Goal: Check status: Check status

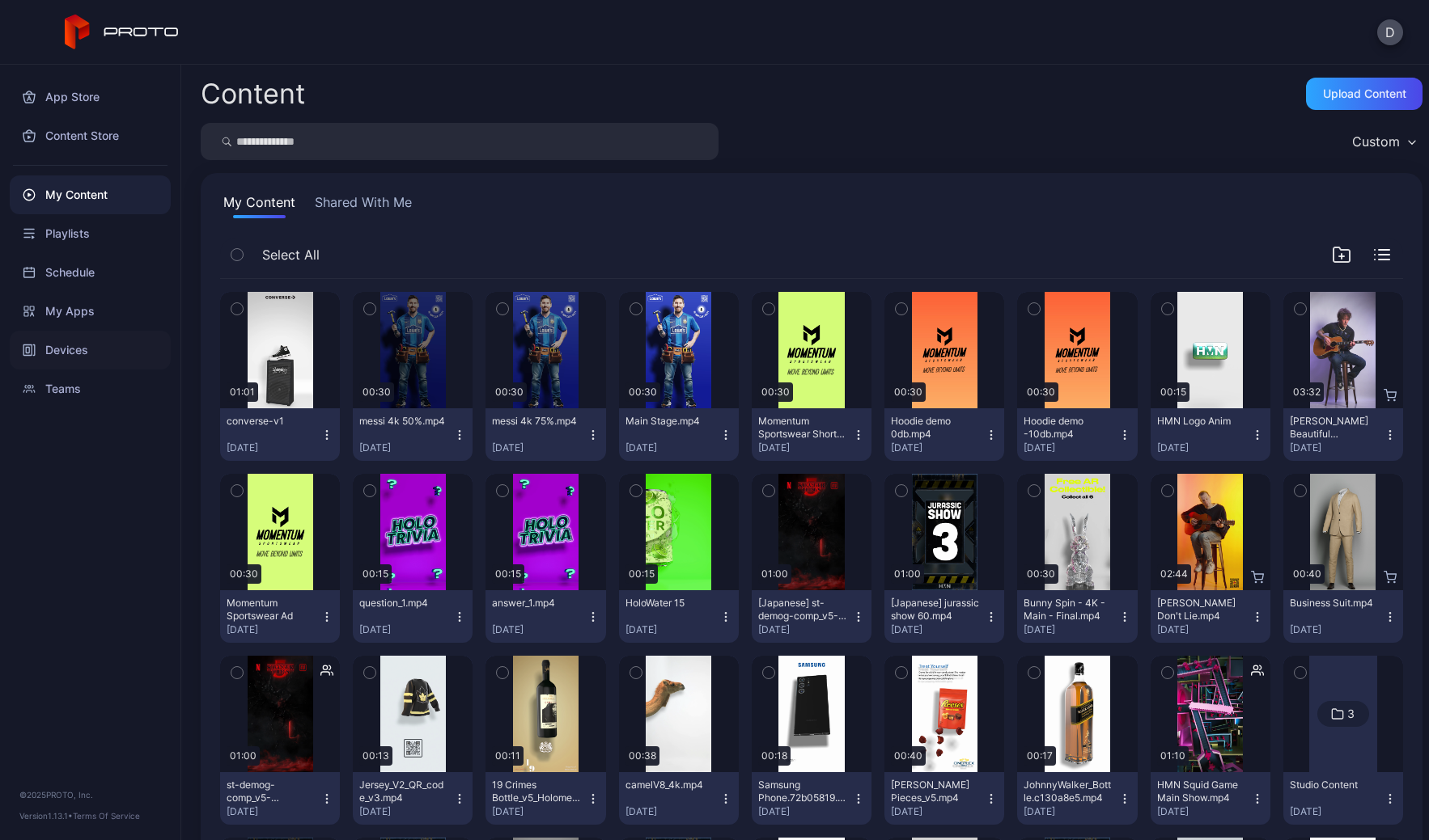
click at [59, 348] on div "Devices" at bounding box center [90, 350] width 161 height 39
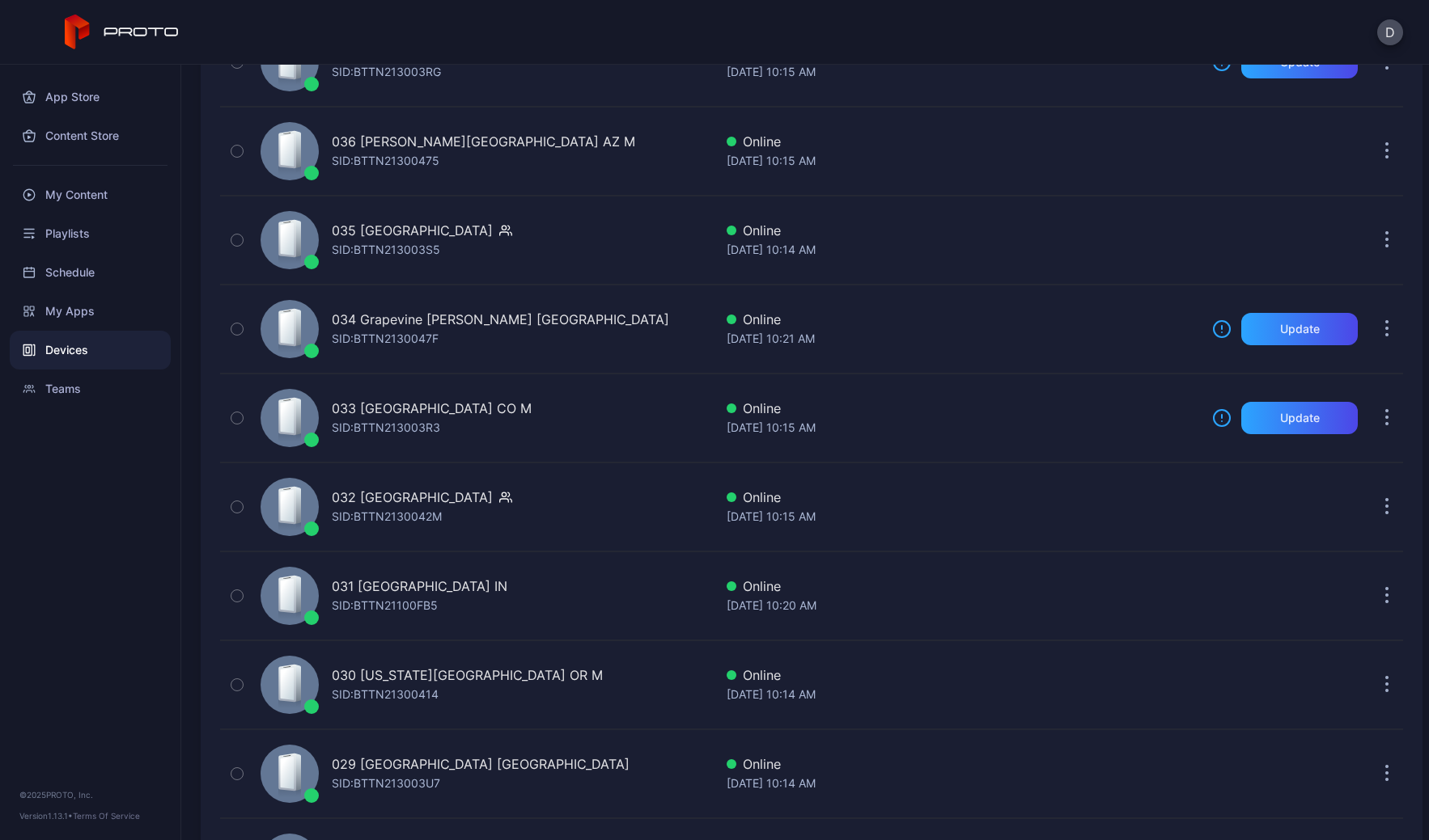
scroll to position [1192, 0]
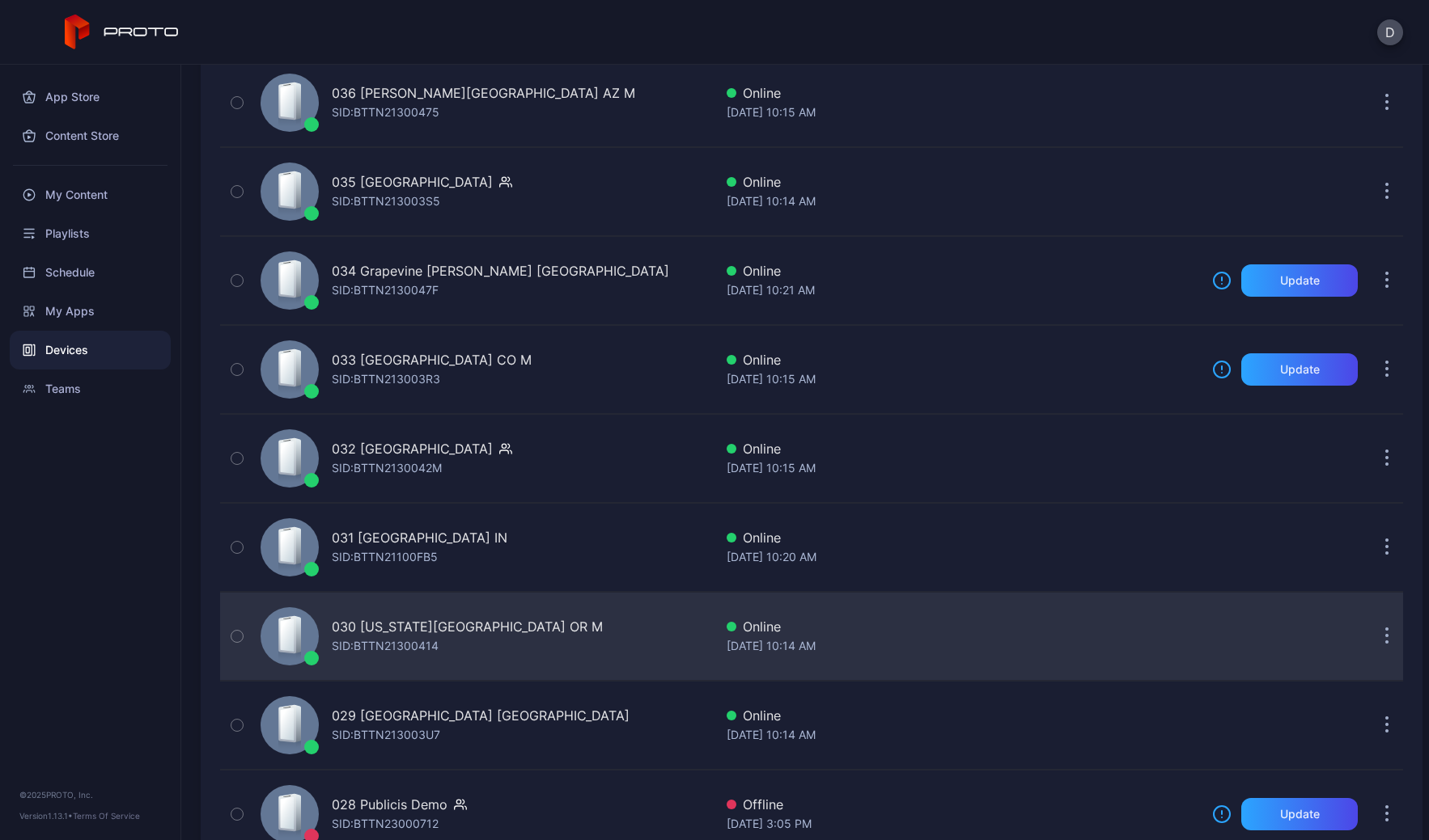
click at [588, 629] on div "030 [US_STATE][GEOGRAPHIC_DATA] OR M SID: BTTN21300414" at bounding box center [484, 637] width 459 height 81
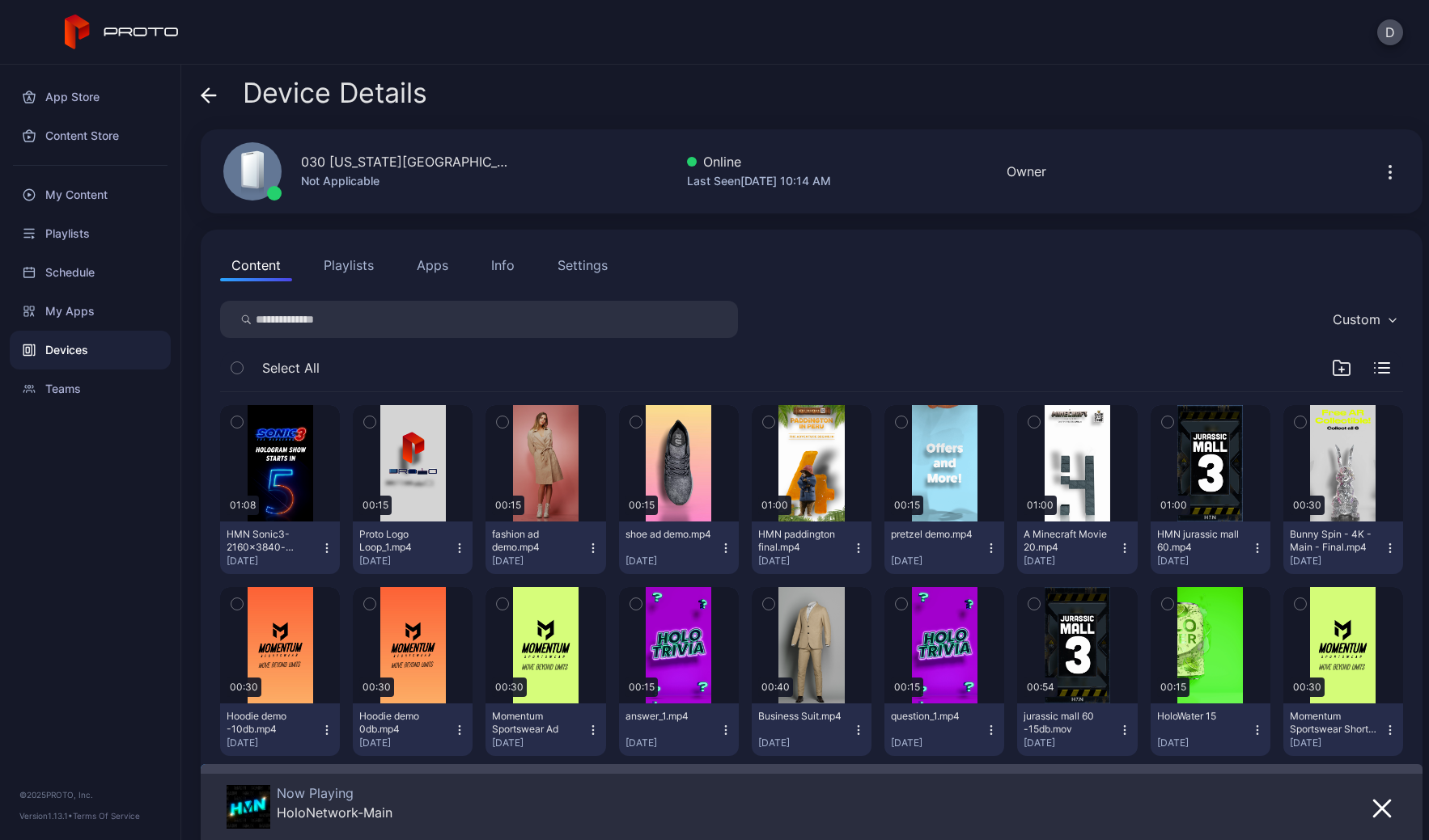
click at [576, 258] on div "Settings" at bounding box center [583, 265] width 50 height 20
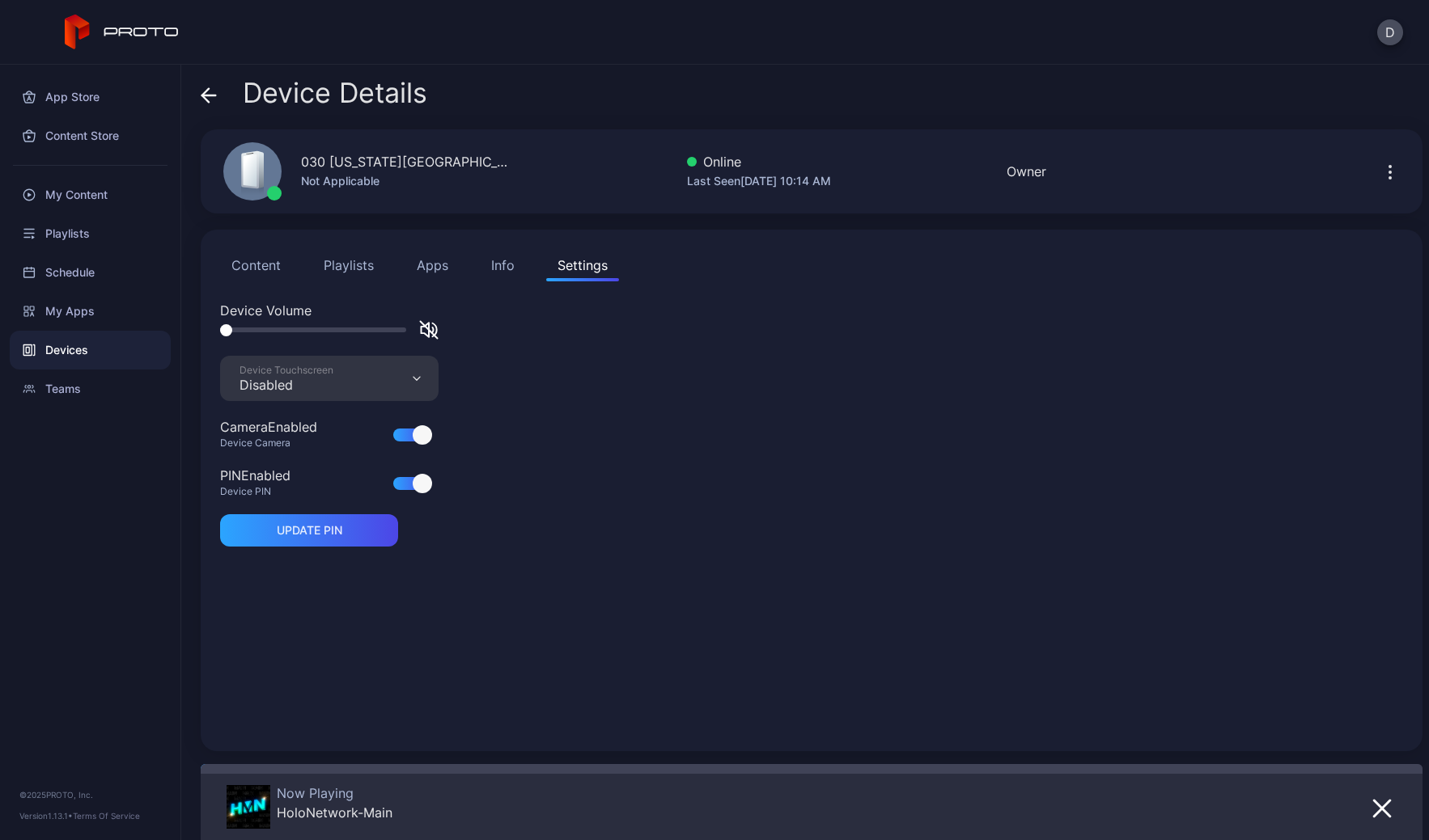
click at [236, 258] on button "Content" at bounding box center [256, 265] width 72 height 33
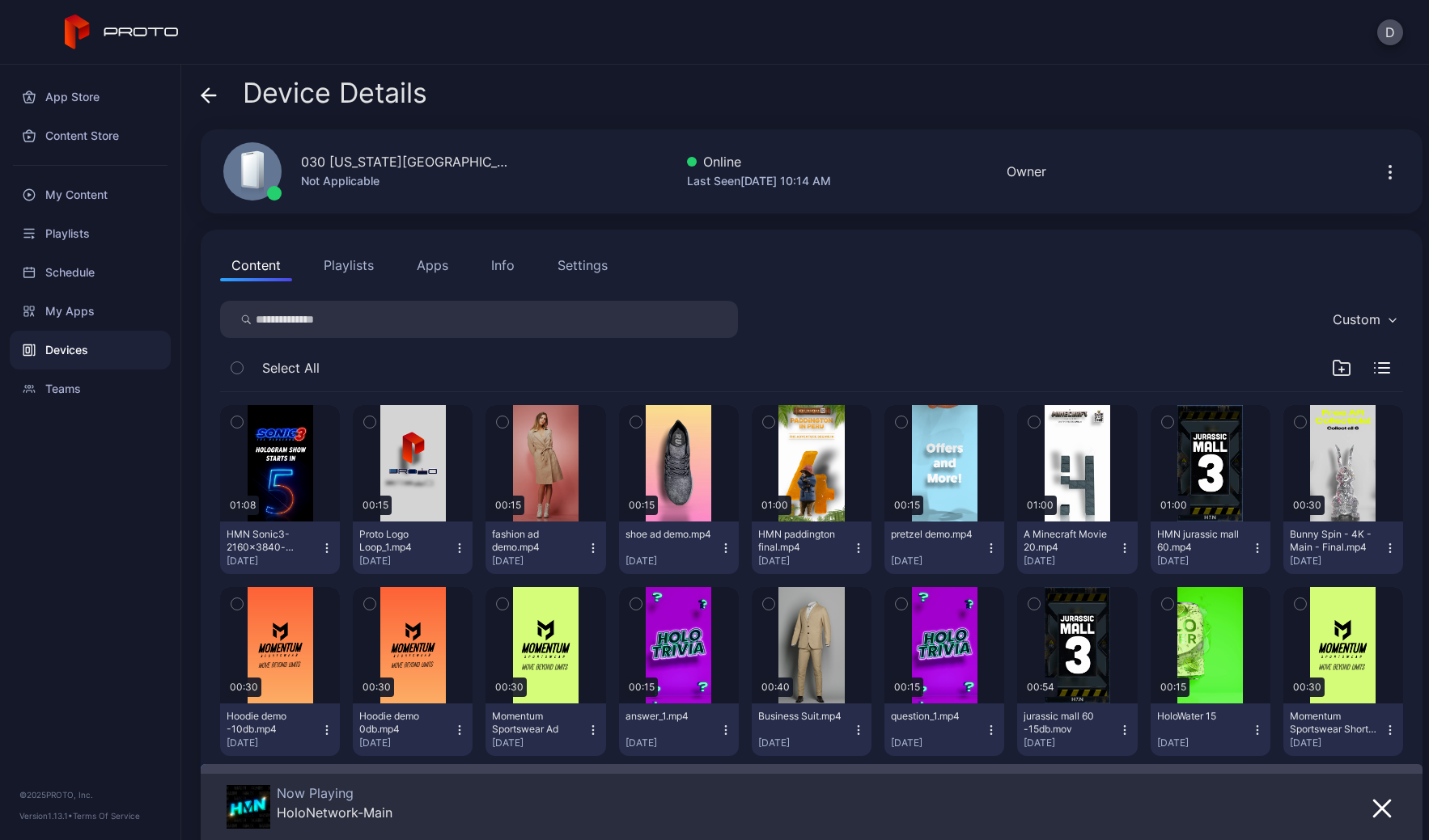
click at [351, 270] on button "Playlists" at bounding box center [348, 265] width 72 height 33
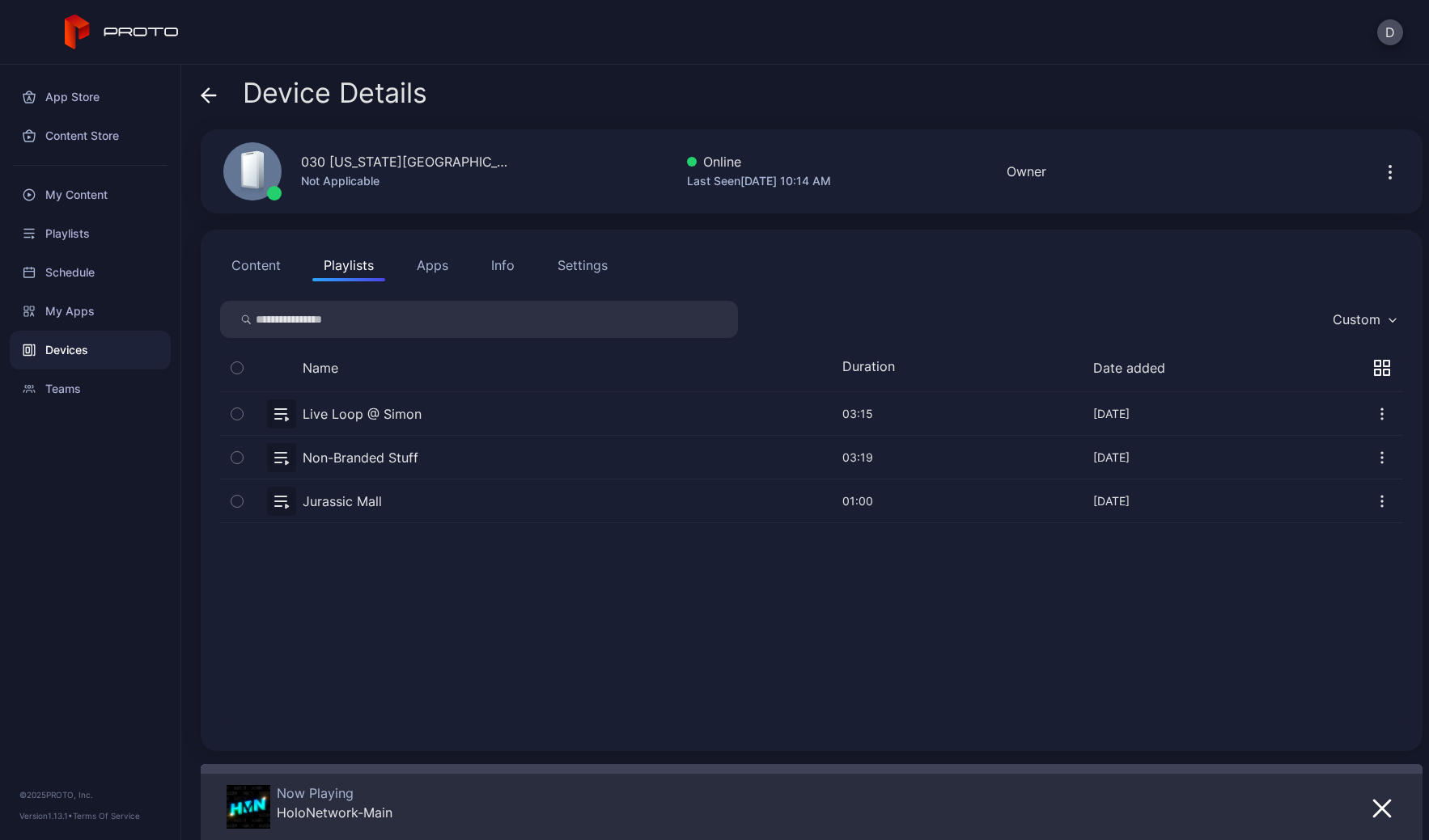
click at [444, 455] on button "button" at bounding box center [811, 457] width 1183 height 43
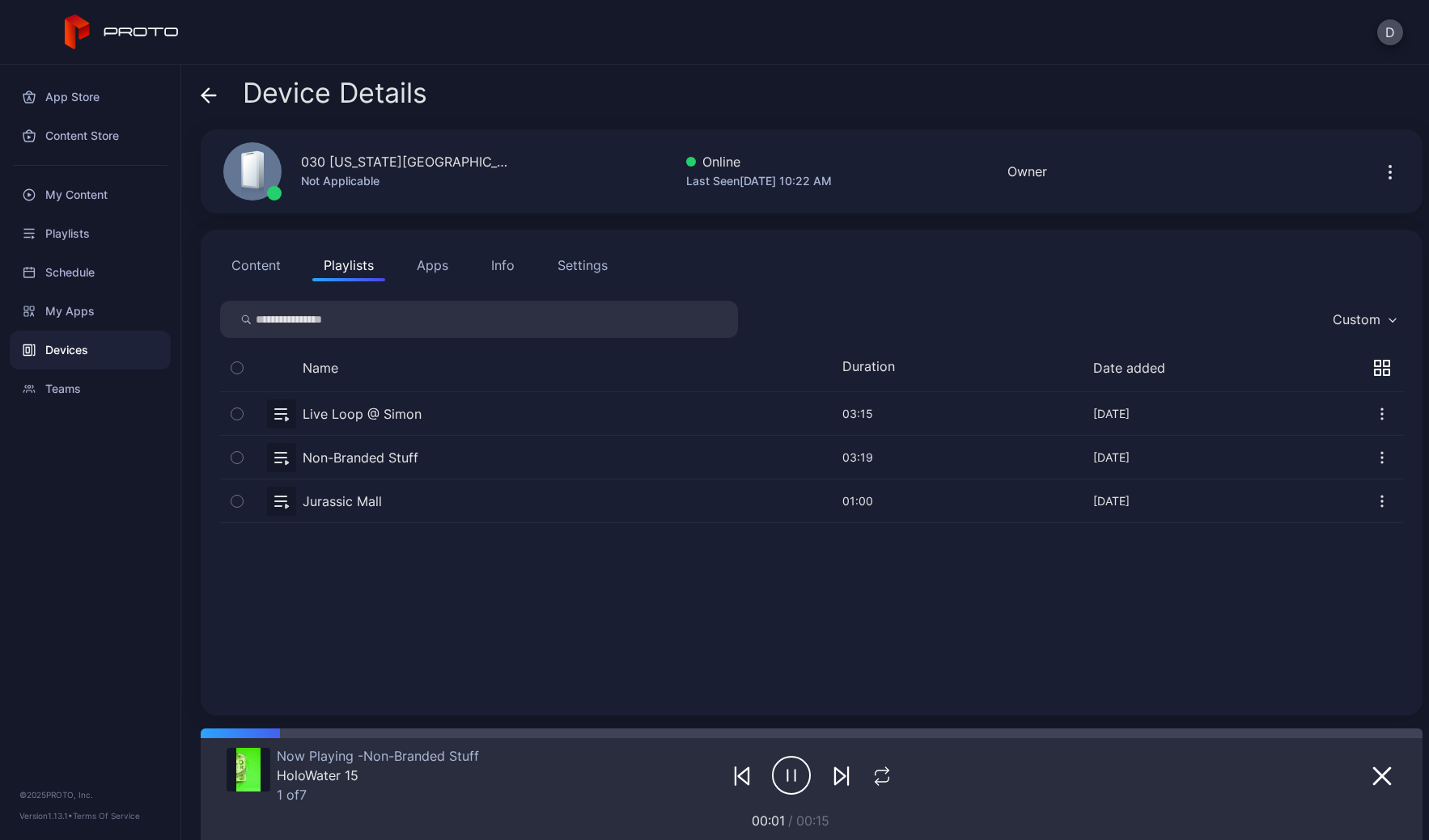
click at [206, 92] on icon at bounding box center [209, 95] width 16 height 16
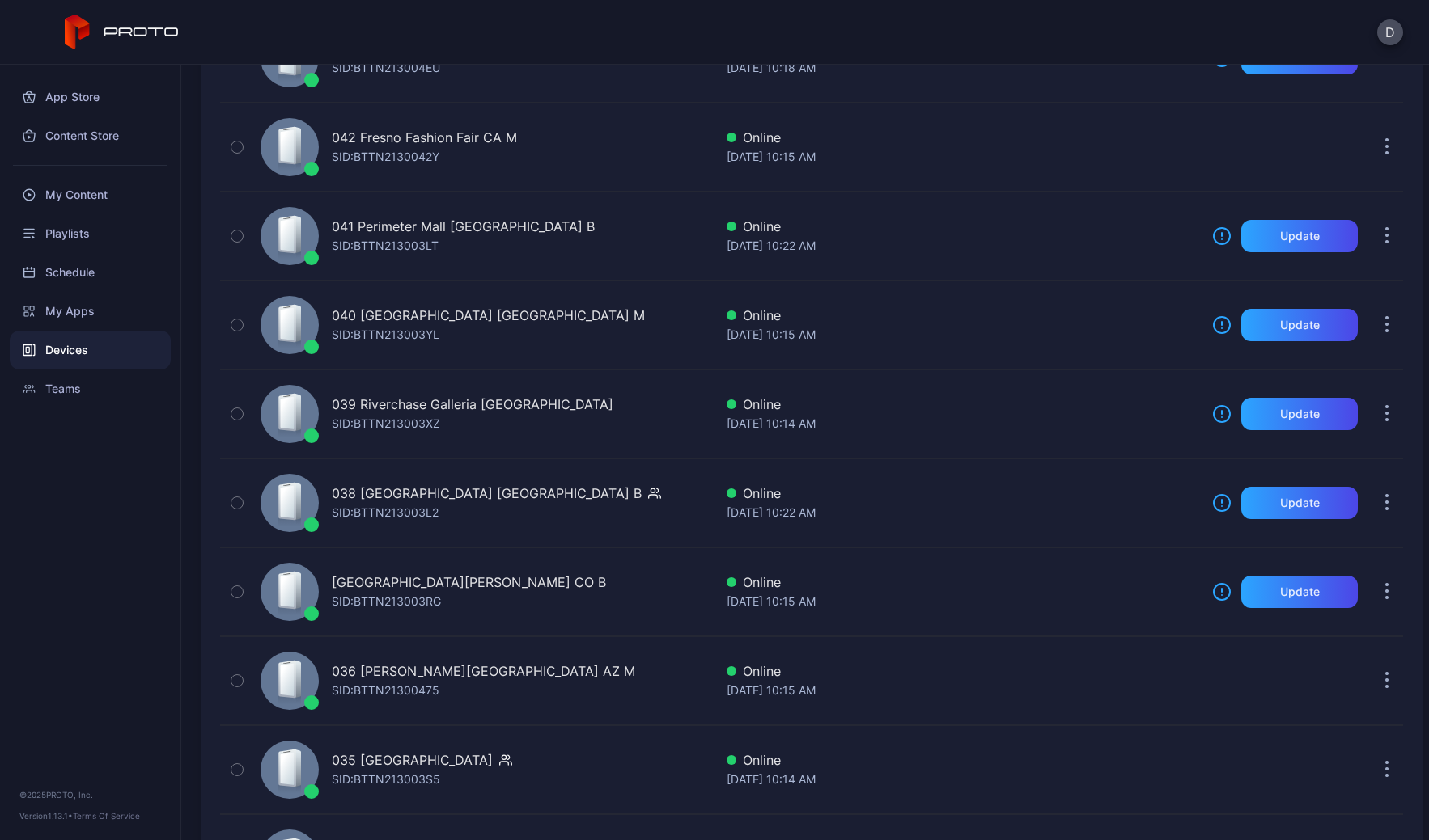
scroll to position [511, 0]
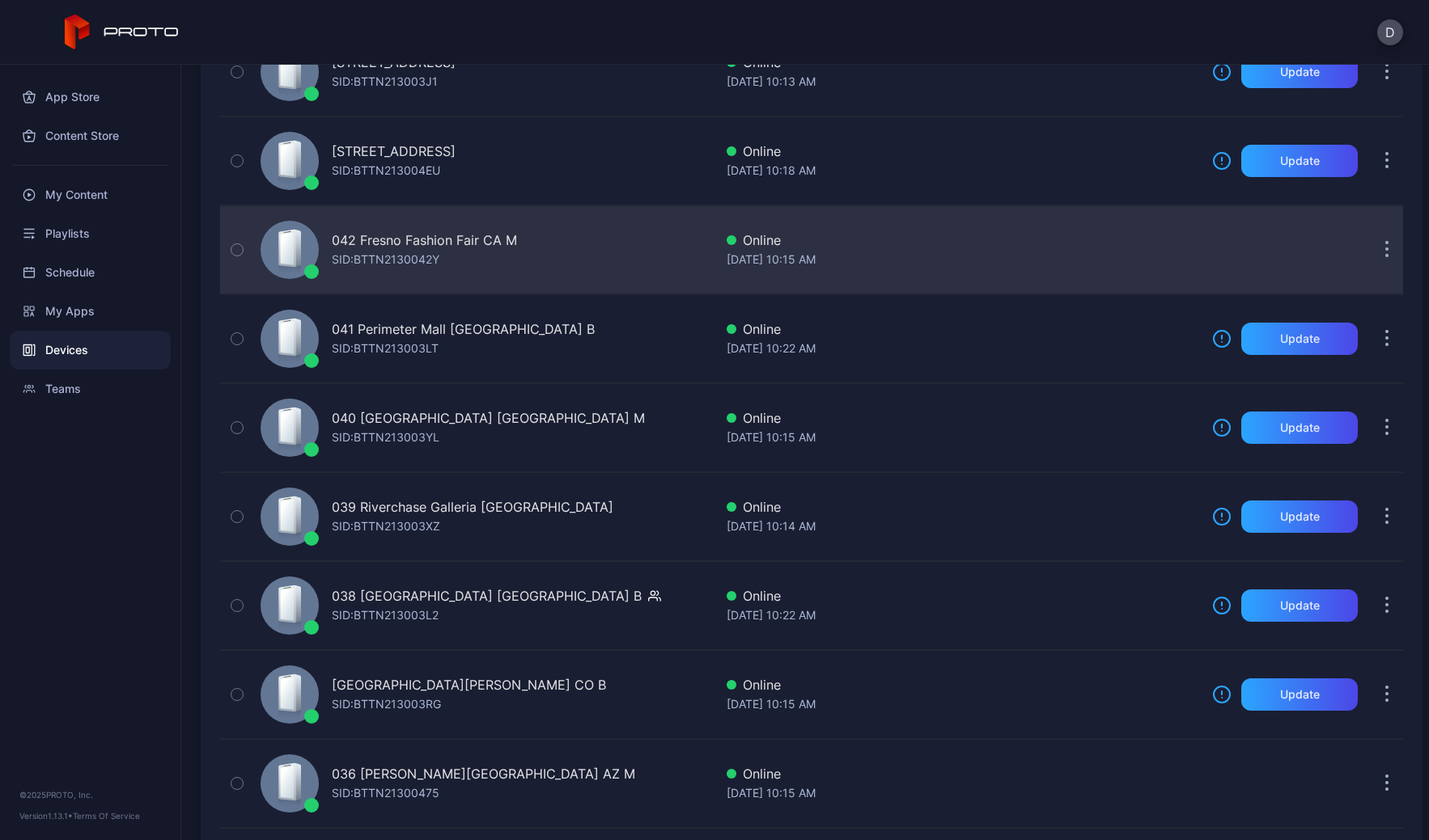
click at [583, 248] on div "042 Fresno Fashion Fair CA M SID: BTTN2130042Y" at bounding box center [484, 250] width 459 height 81
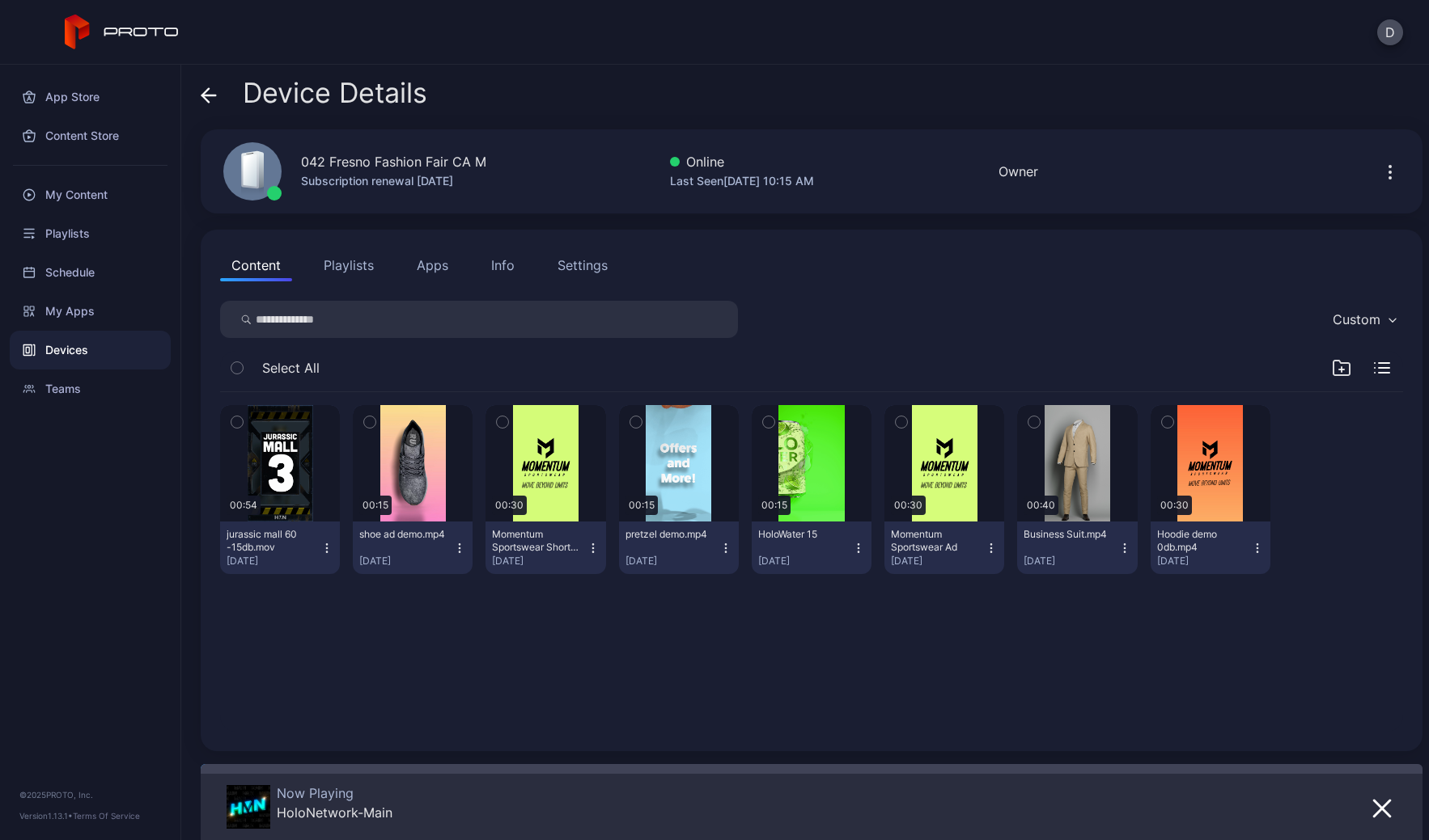
click at [209, 96] on icon at bounding box center [209, 95] width 16 height 16
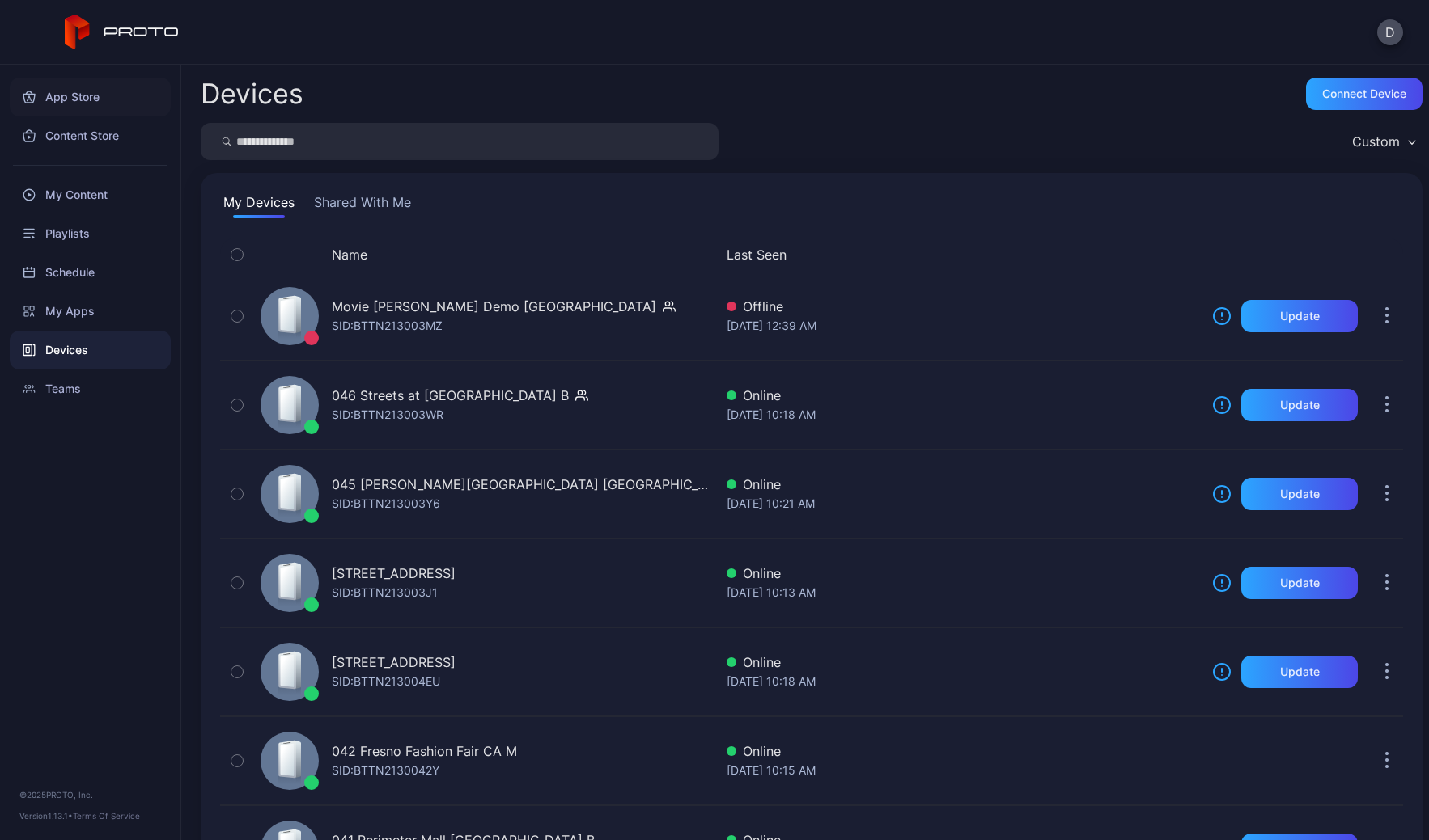
scroll to position [511, 0]
